Goal: Transaction & Acquisition: Download file/media

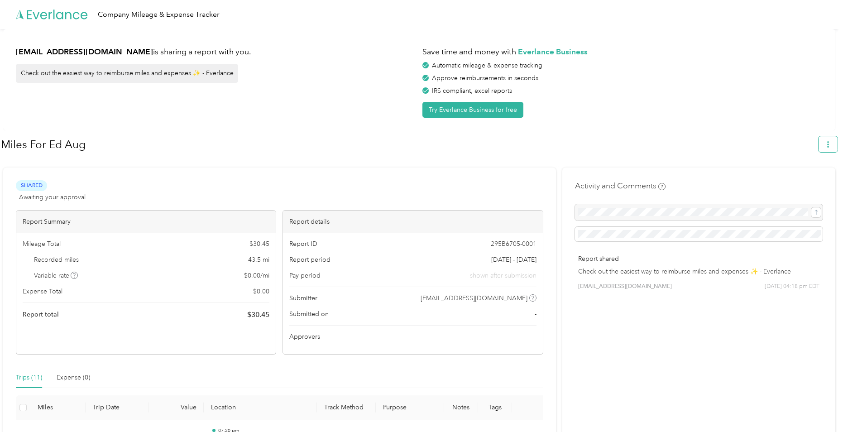
click at [829, 146] on button "button" at bounding box center [827, 144] width 19 height 16
click at [816, 182] on span "Download" at bounding box center [807, 187] width 30 height 10
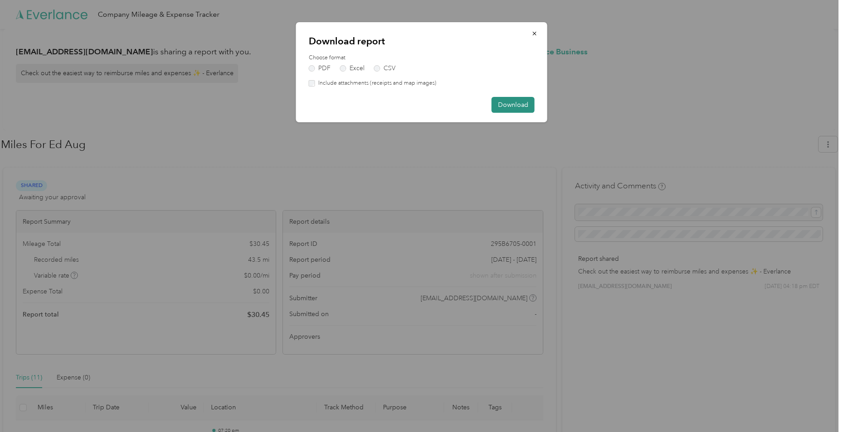
click at [517, 103] on button "Download" at bounding box center [512, 105] width 43 height 16
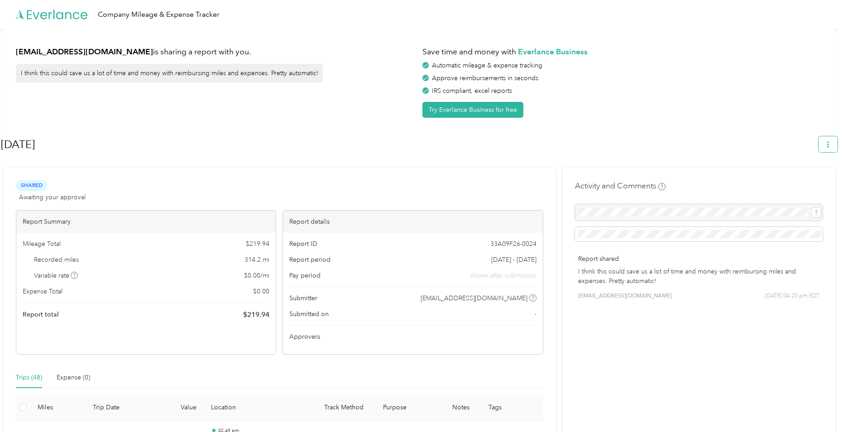
click at [829, 143] on button "button" at bounding box center [827, 144] width 19 height 16
click at [801, 182] on span "Download" at bounding box center [807, 187] width 30 height 10
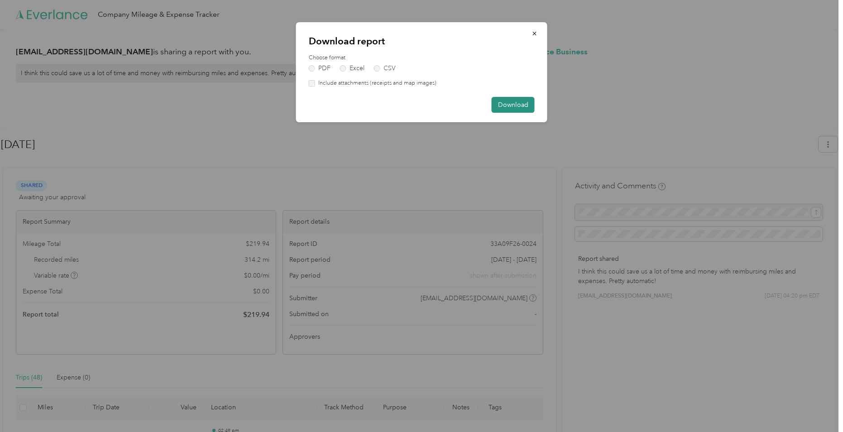
click at [515, 102] on button "Download" at bounding box center [512, 105] width 43 height 16
